Goal: Task Accomplishment & Management: Manage account settings

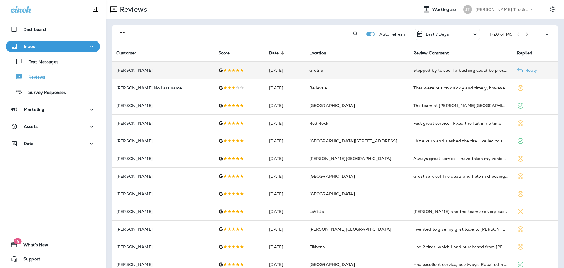
click at [410, 73] on td "Stopped by to see if a bushing could be pressed into a [MEDICAL_DATA]. Took car…" at bounding box center [461, 70] width 104 height 18
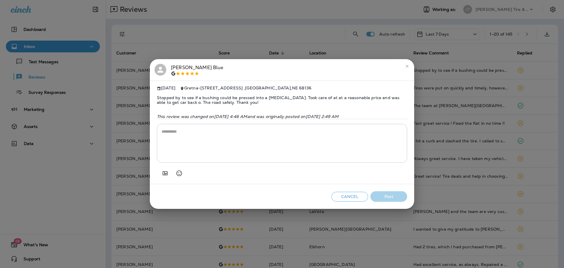
click at [406, 64] on icon "close" at bounding box center [407, 66] width 5 height 5
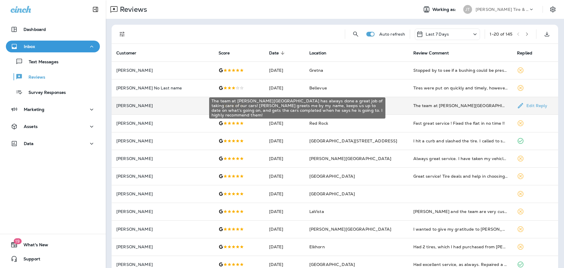
click at [413, 107] on div "The team at [PERSON_NAME][GEOGRAPHIC_DATA] has always done a great job of takin…" at bounding box center [460, 106] width 95 height 6
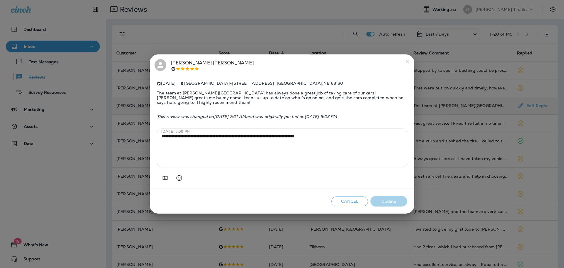
click at [407, 58] on button "close" at bounding box center [406, 61] width 9 height 9
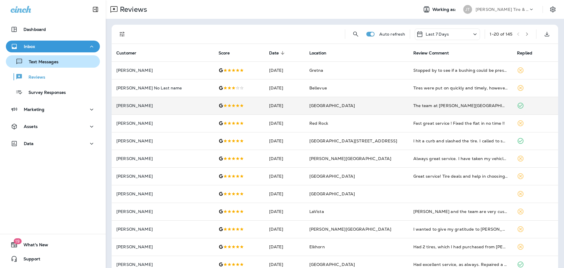
click at [54, 67] on button "Text Messages" at bounding box center [53, 61] width 94 height 12
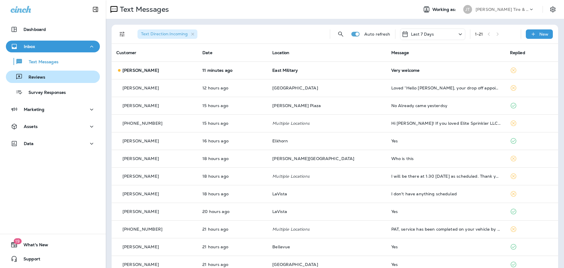
click at [41, 76] on p "Reviews" at bounding box center [34, 78] width 23 height 6
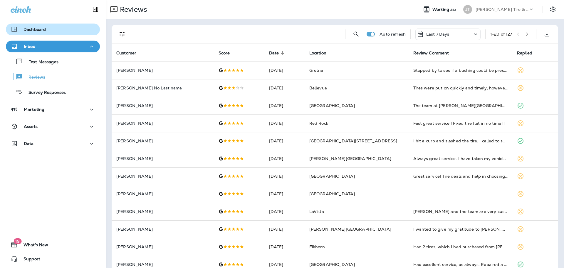
click at [39, 35] on button "Dashboard" at bounding box center [53, 30] width 94 height 12
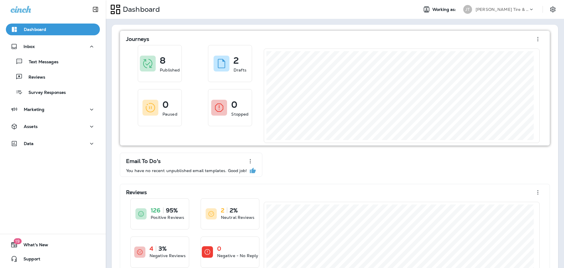
scroll to position [43, 0]
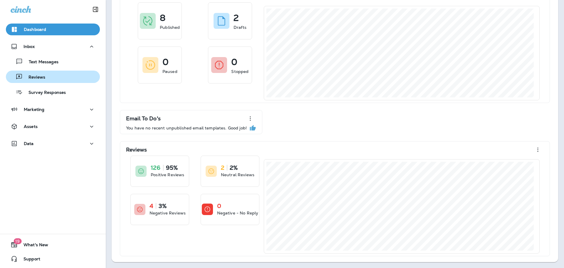
click at [34, 78] on p "Reviews" at bounding box center [34, 78] width 23 height 6
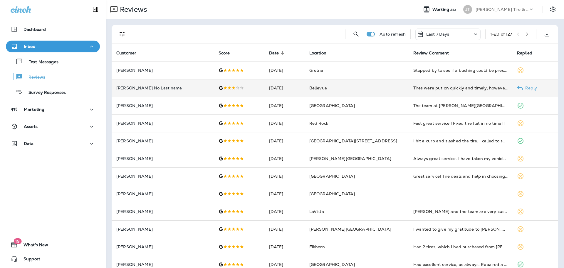
click at [441, 92] on td "Tires were put on quickly and timely, however their estimates for tie rod ends …" at bounding box center [461, 88] width 104 height 18
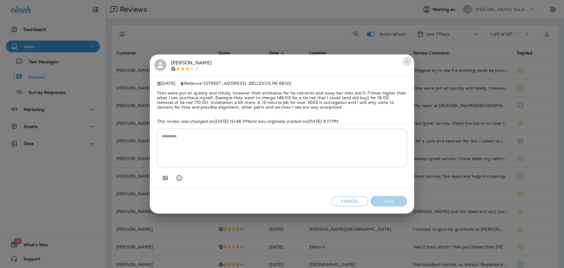
click at [405, 61] on icon "close" at bounding box center [407, 61] width 5 height 5
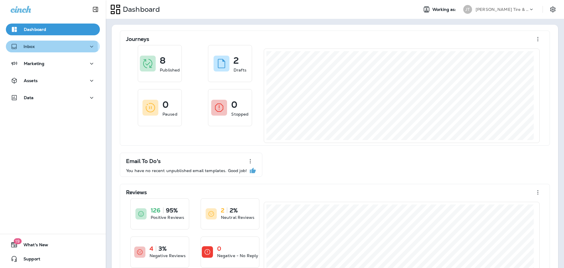
click at [32, 49] on div "Inbox" at bounding box center [23, 46] width 24 height 7
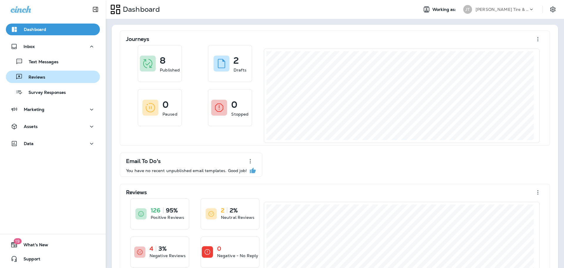
click at [51, 75] on div "Reviews" at bounding box center [52, 76] width 89 height 9
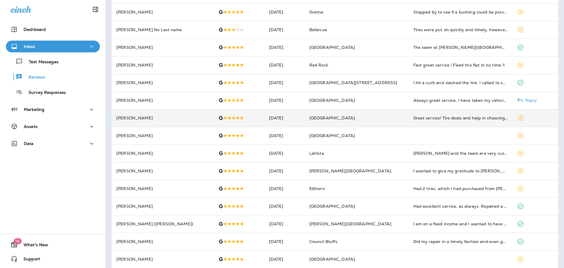
scroll to position [59, 0]
